Goal: Check status: Check status

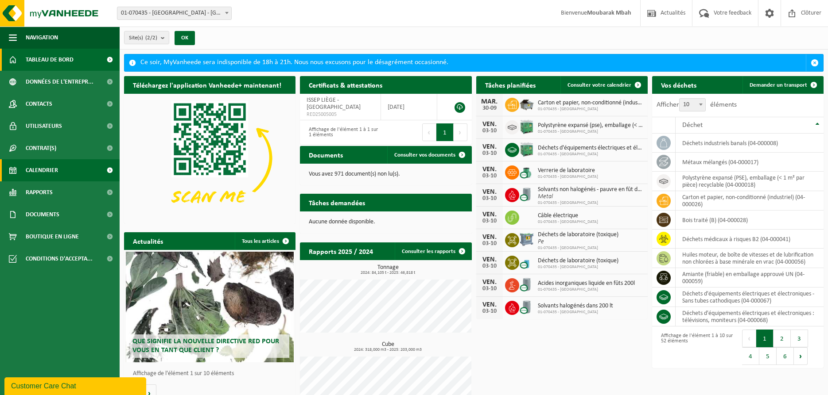
click at [43, 176] on span "Calendrier" at bounding box center [42, 170] width 32 height 22
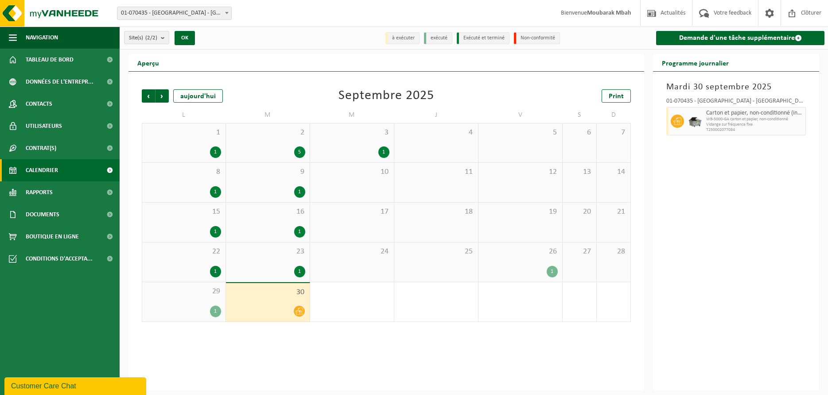
click at [286, 309] on div at bounding box center [267, 312] width 75 height 12
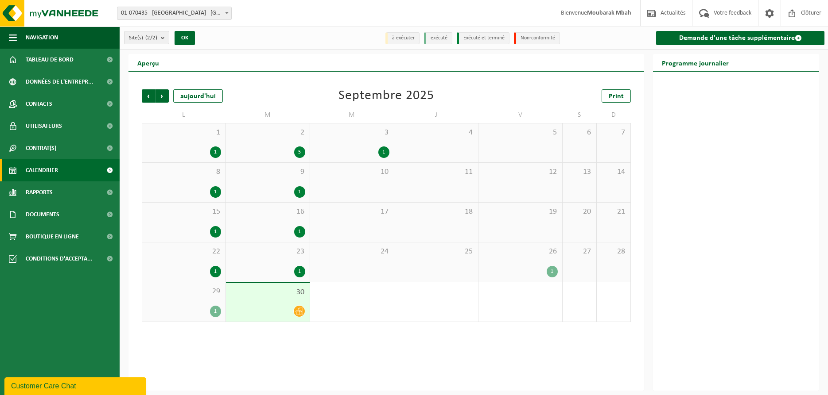
click at [286, 309] on div at bounding box center [267, 312] width 75 height 12
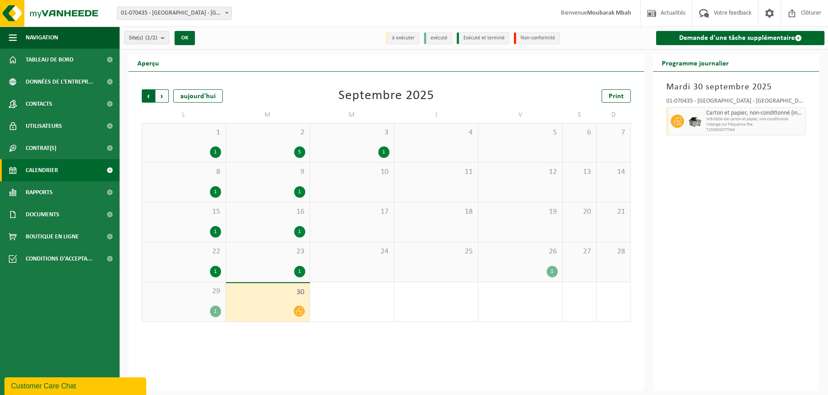
click at [162, 93] on span "Suivant" at bounding box center [161, 95] width 13 height 13
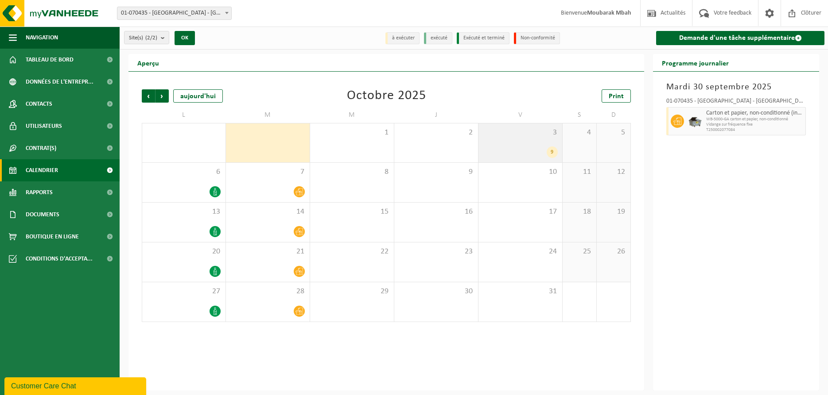
click at [526, 150] on div "9" at bounding box center [520, 153] width 75 height 12
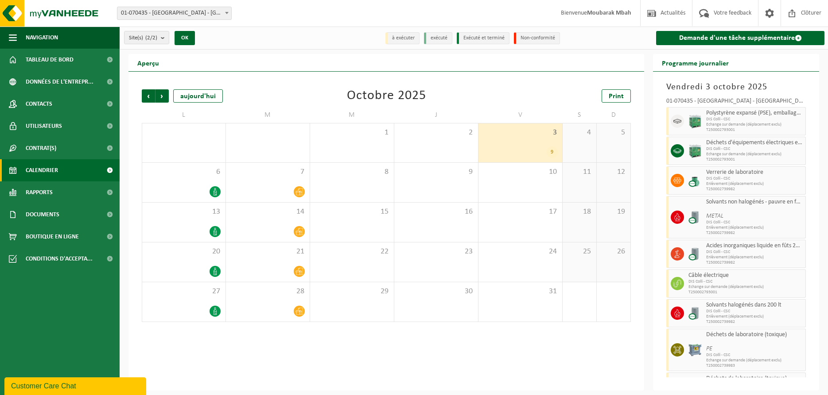
click at [356, 356] on div "Précédent Suivant aujourd'hui Octobre 2025 Print L M M J V S D 29 1 30 1 2 3 9 …" at bounding box center [385, 231] width 515 height 319
drag, startPoint x: 394, startPoint y: 327, endPoint x: 490, endPoint y: 360, distance: 101.4
click at [490, 360] on div "Précédent Suivant aujourd'hui Octobre 2025 Print L M M J V S D 29 1 30 1 2 3 9 …" at bounding box center [385, 231] width 515 height 319
click at [287, 365] on div "Précédent Suivant aujourd'hui Octobre 2025 Print L M M J V S D 29 1 30 1 2 3 9 …" at bounding box center [385, 231] width 515 height 319
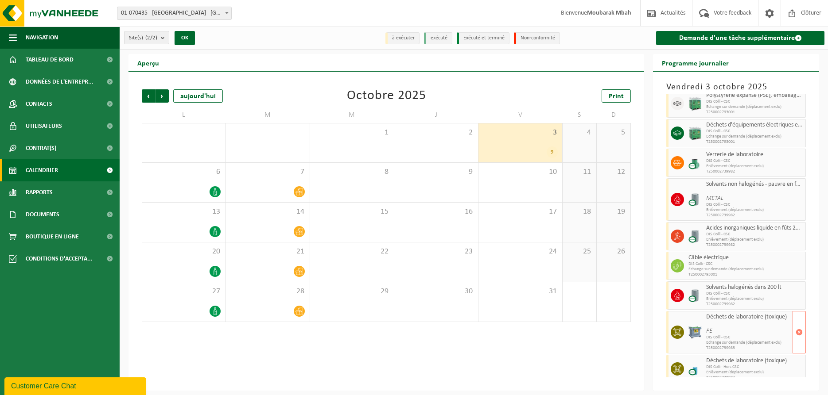
scroll to position [25, 0]
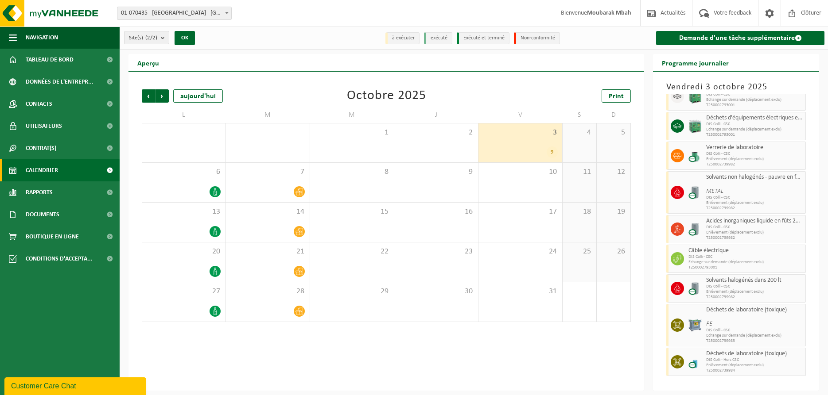
click at [566, 360] on div "Précédent Suivant aujourd'hui Octobre 2025 Print L M M J V S D 29 1 30 1 2 3 9 …" at bounding box center [385, 231] width 515 height 319
click at [671, 14] on span "Actualités" at bounding box center [672, 13] width 29 height 26
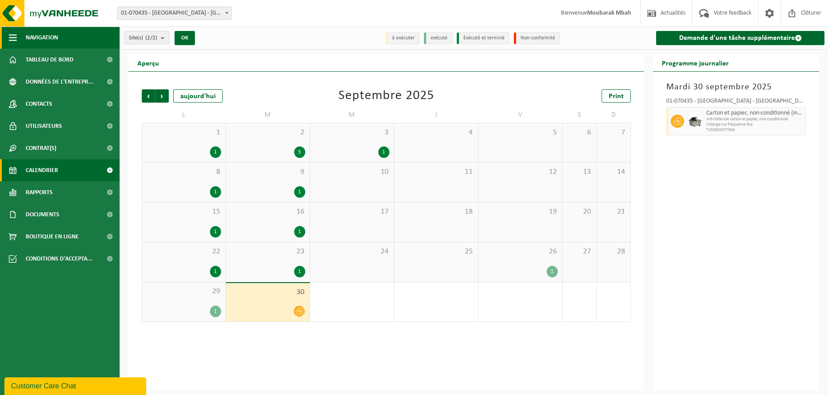
click at [42, 39] on span "Navigation" at bounding box center [42, 38] width 32 height 22
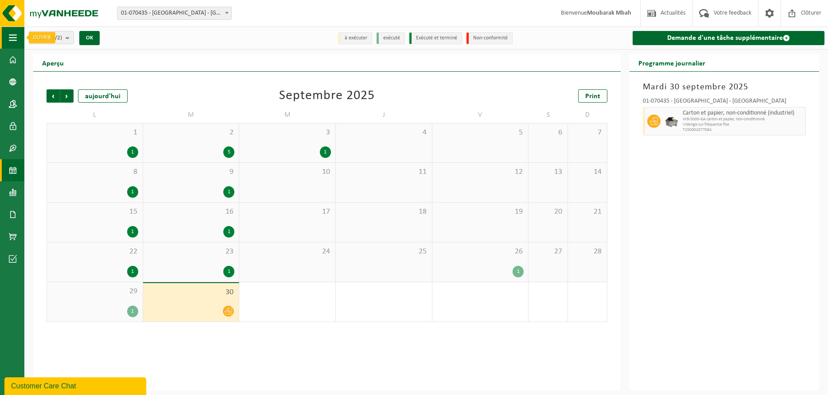
click at [15, 39] on span "button" at bounding box center [13, 38] width 8 height 22
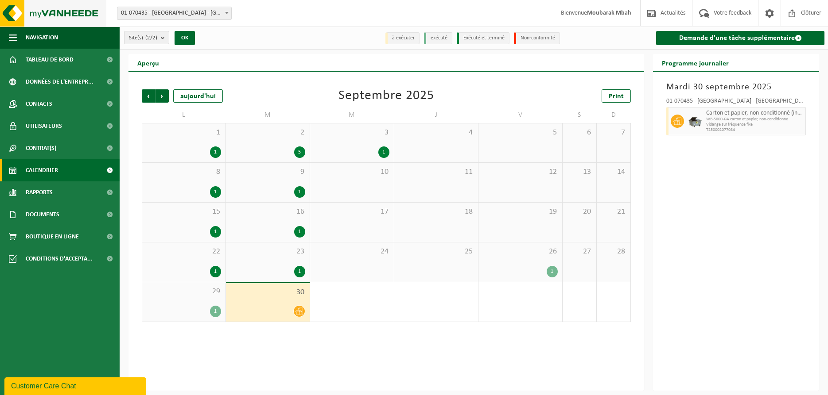
click at [15, 13] on img at bounding box center [53, 13] width 106 height 27
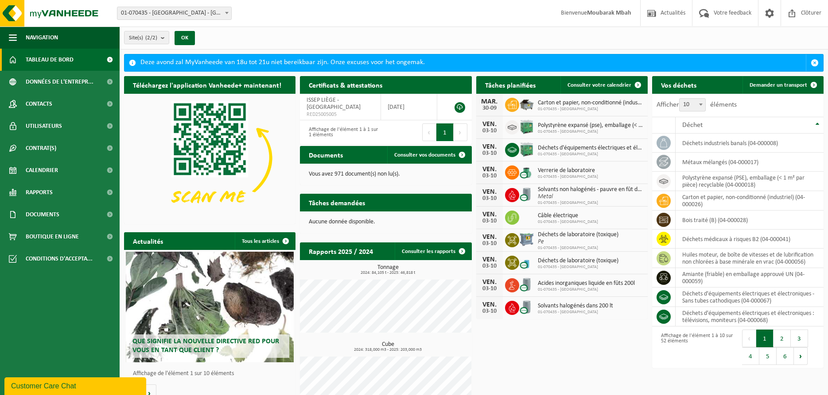
click at [78, 321] on ul "Navigation Actualités Votre feedback Clôturer Tableau de bord Données de l'entr…" at bounding box center [60, 211] width 120 height 369
click at [79, 300] on ul "Navigation Actualités Votre feedback Clôturer Tableau de bord Données de l'entr…" at bounding box center [60, 211] width 120 height 369
click at [76, 313] on ul "Navigation Actualités Votre feedback Clôturer Tableau de bord Données de l'entr…" at bounding box center [60, 211] width 120 height 369
click at [47, 342] on ul "Navigation Actualités Votre feedback Clôturer Tableau de bord Données de l'entr…" at bounding box center [60, 211] width 120 height 369
click at [571, 360] on div "Téléchargez l'application Vanheede+ maintenant! Cachez Certificats & attestatio…" at bounding box center [474, 245] width 704 height 347
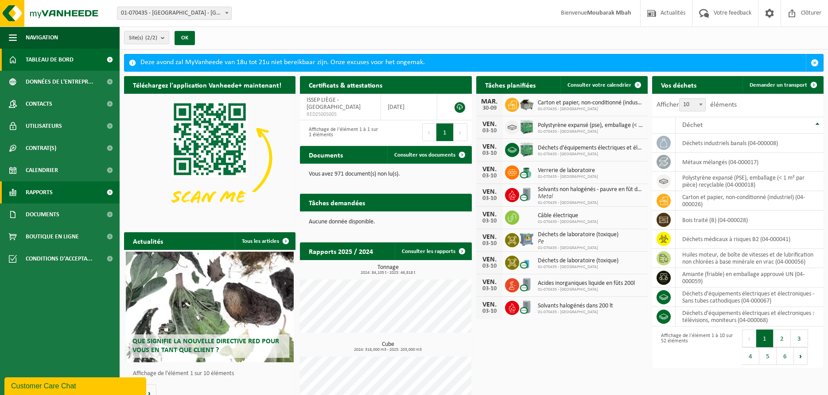
click at [46, 189] on span "Rapports" at bounding box center [39, 193] width 27 height 22
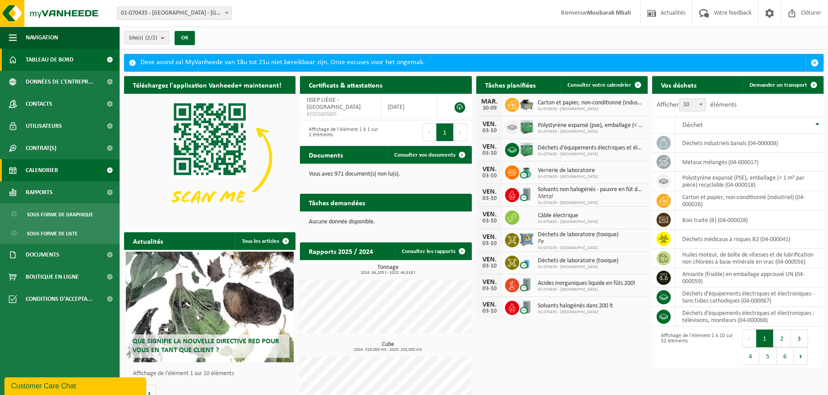
click at [53, 170] on span "Calendrier" at bounding box center [42, 170] width 32 height 22
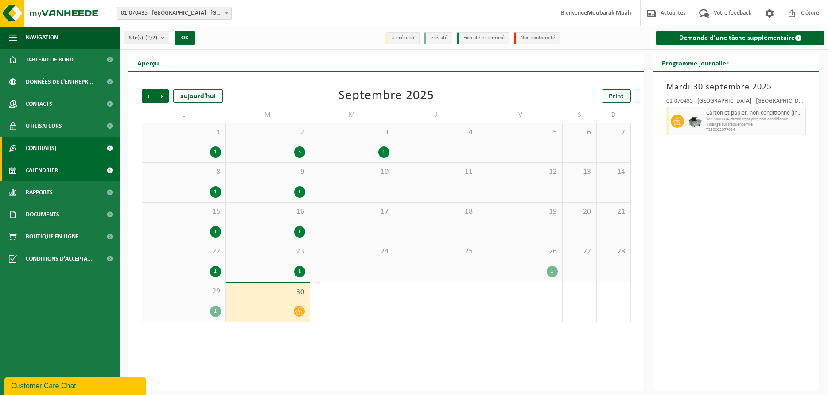
click at [58, 151] on link "Contrat(s)" at bounding box center [60, 148] width 120 height 22
